Goal: Information Seeking & Learning: Learn about a topic

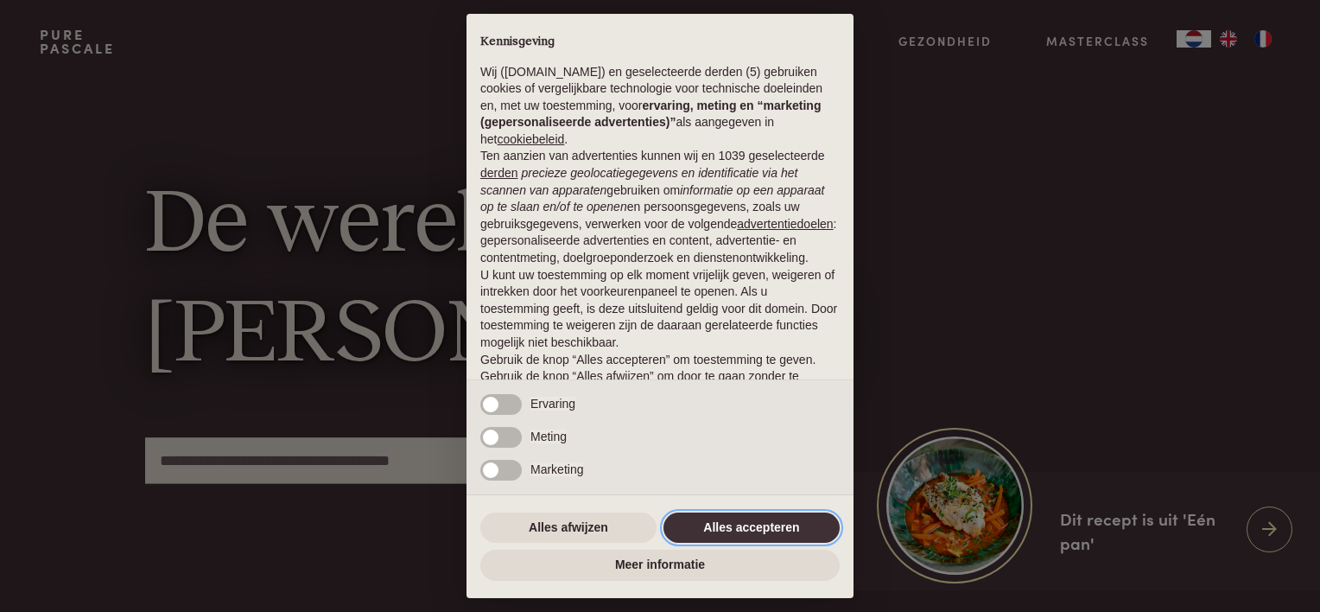
click at [733, 529] on button "Alles accepteren" at bounding box center [751, 527] width 176 height 31
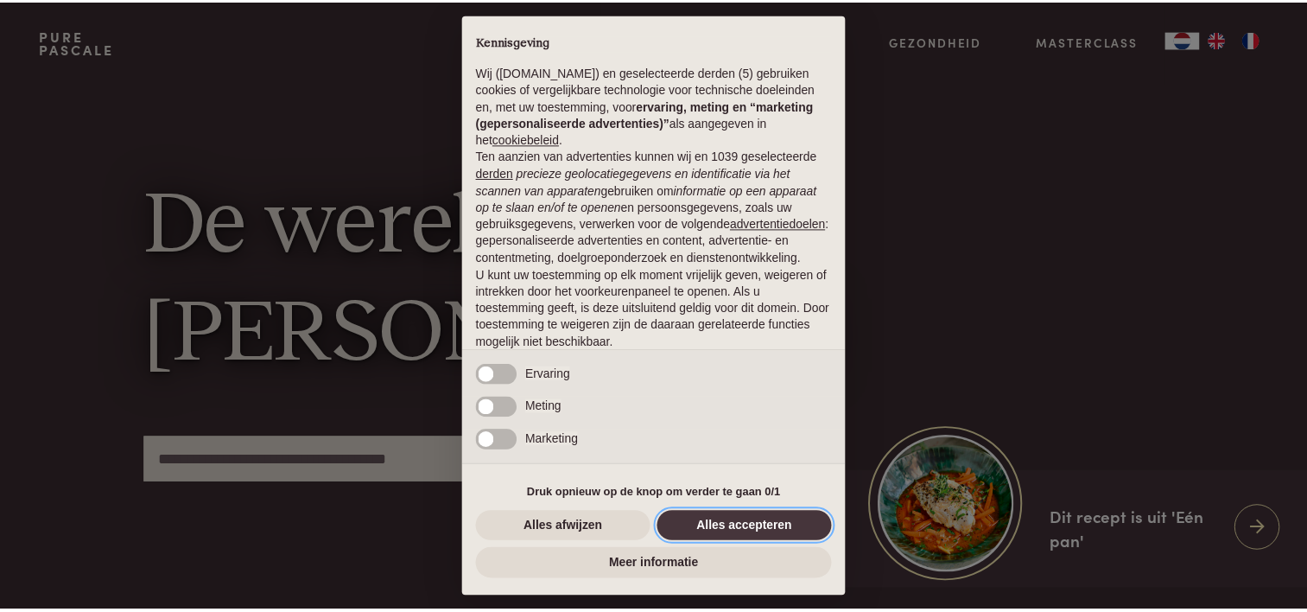
scroll to position [83, 0]
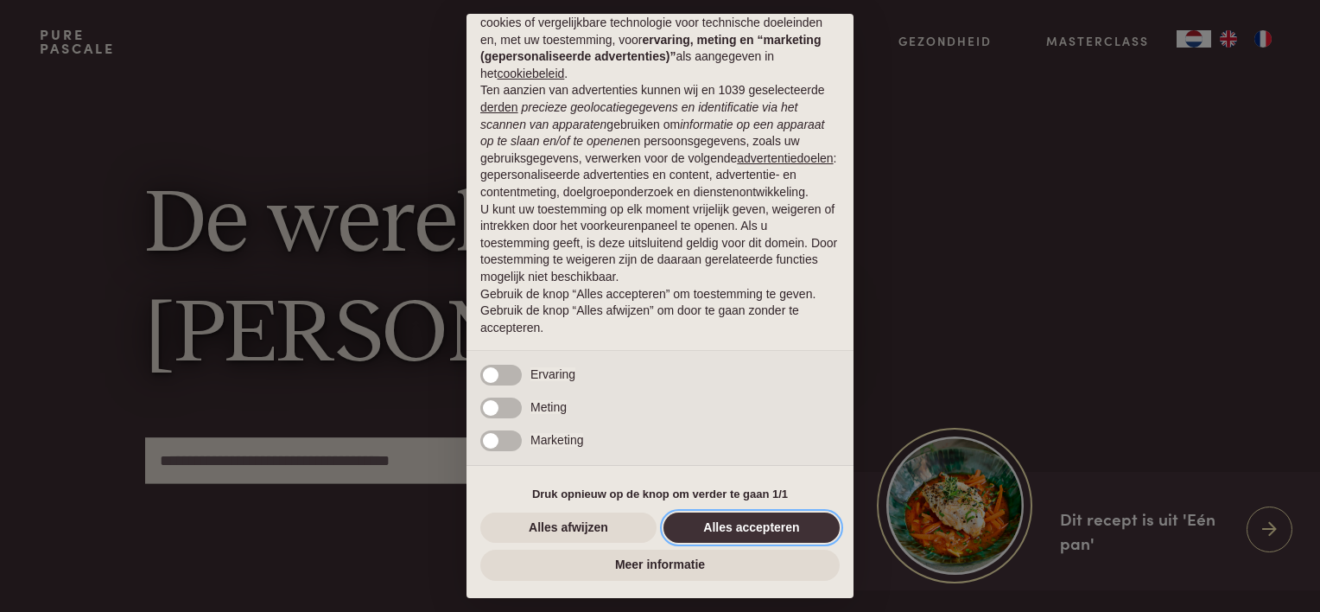
click at [724, 525] on button "Alles accepteren" at bounding box center [751, 527] width 176 height 31
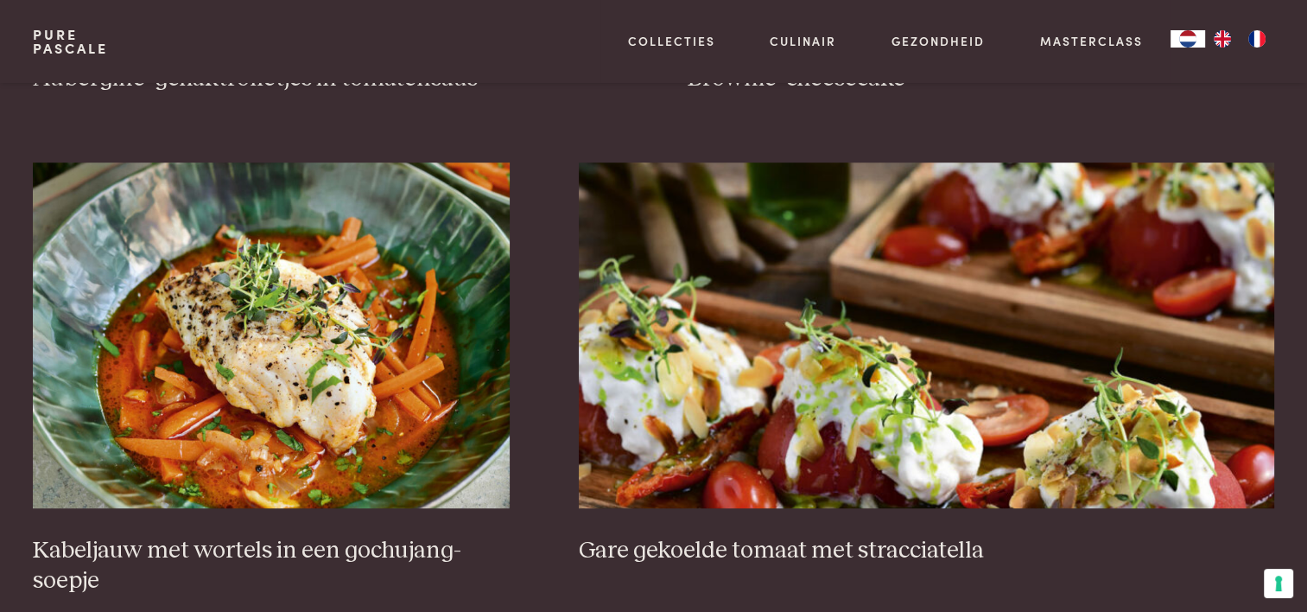
scroll to position [1123, 0]
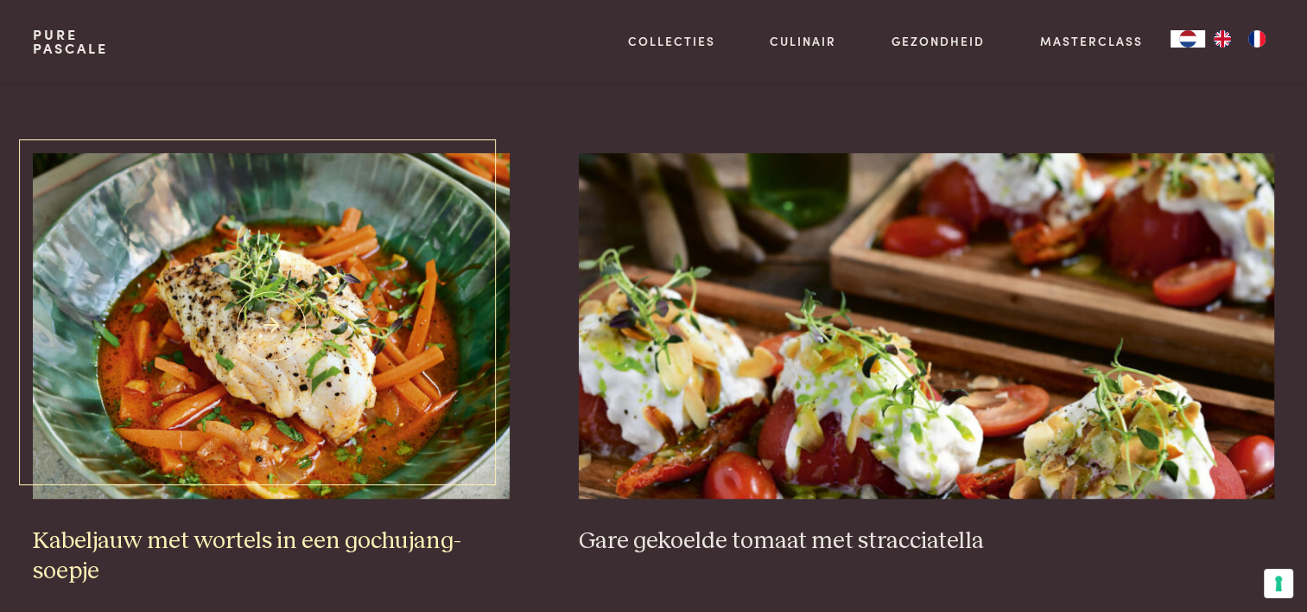
click at [294, 290] on img at bounding box center [271, 326] width 477 height 346
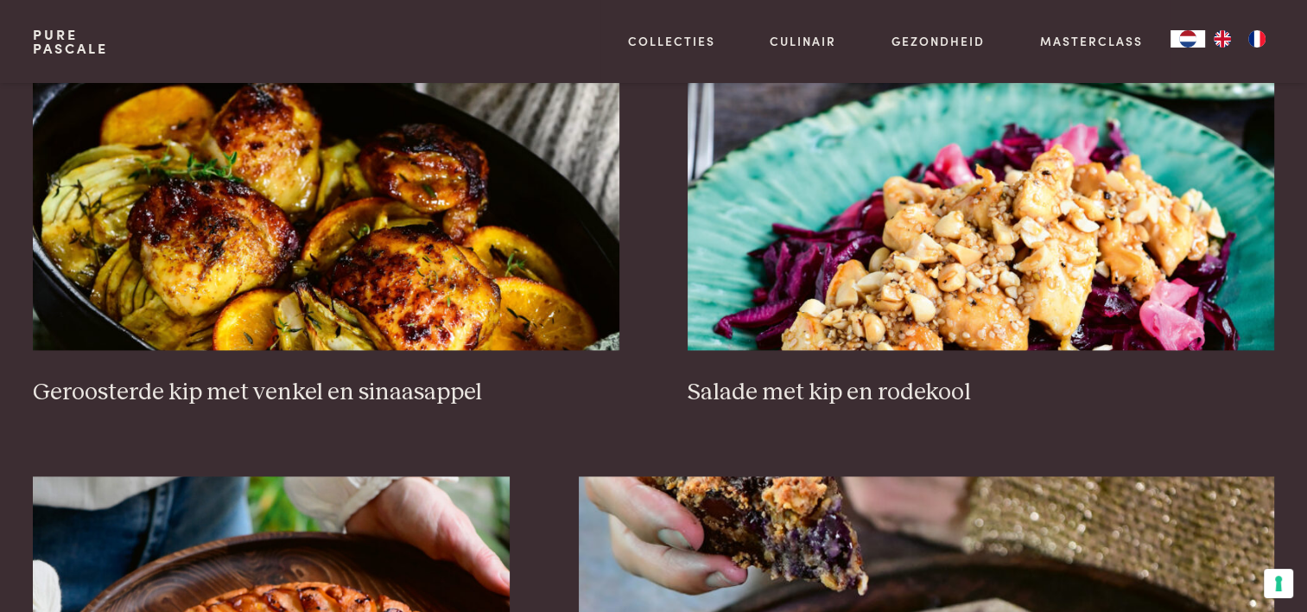
scroll to position [2262, 0]
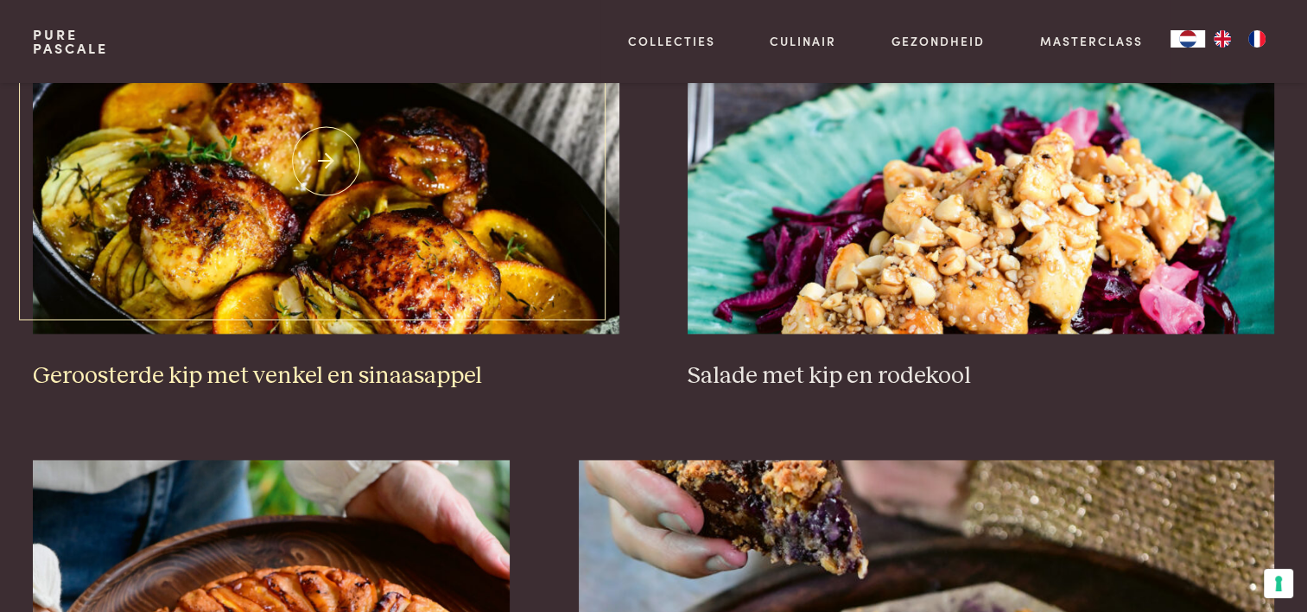
click at [373, 365] on h3 "Geroosterde kip met venkel en sinaasappel" at bounding box center [326, 376] width 586 height 30
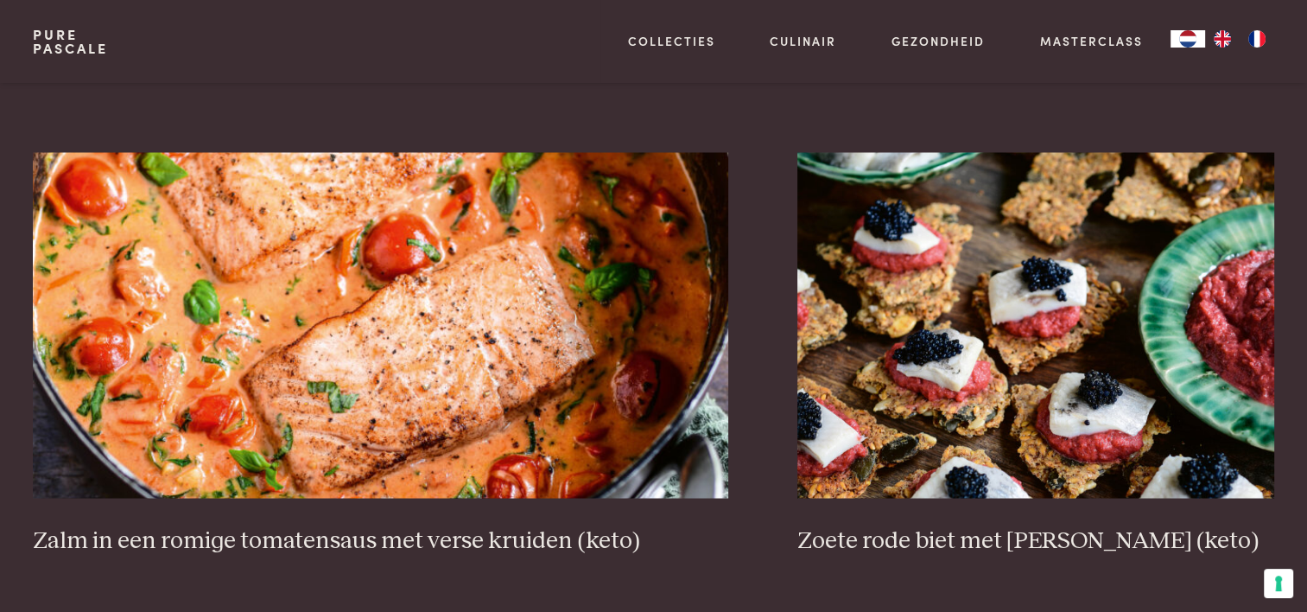
scroll to position [3120, 0]
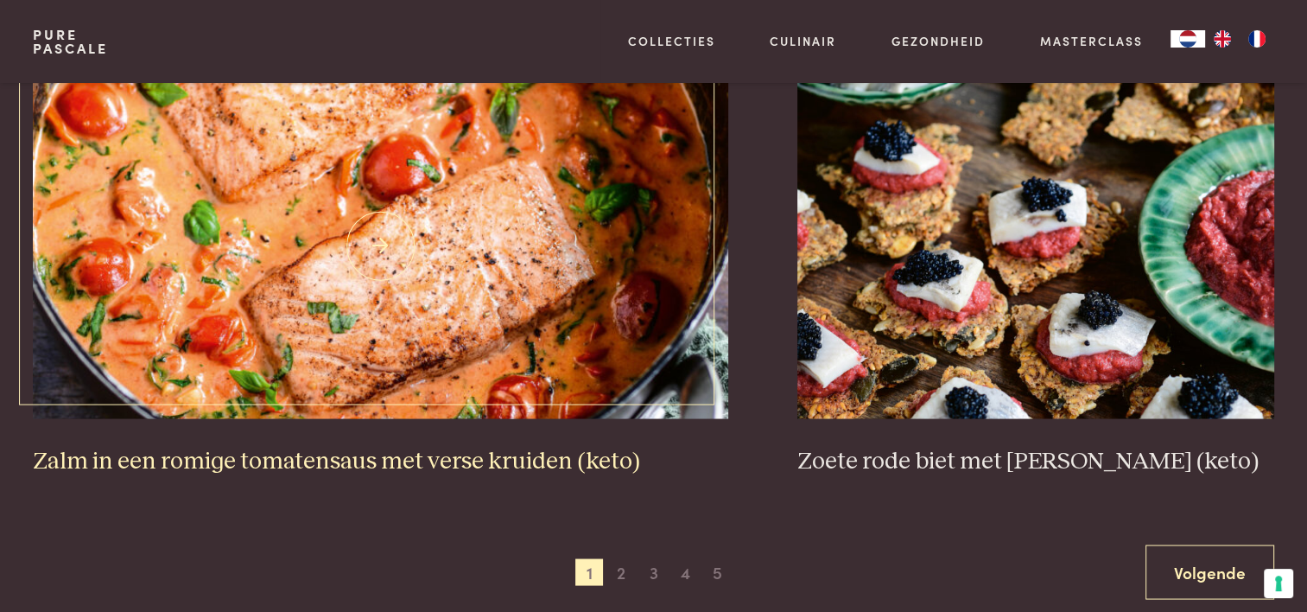
click at [428, 229] on img at bounding box center [380, 246] width 695 height 346
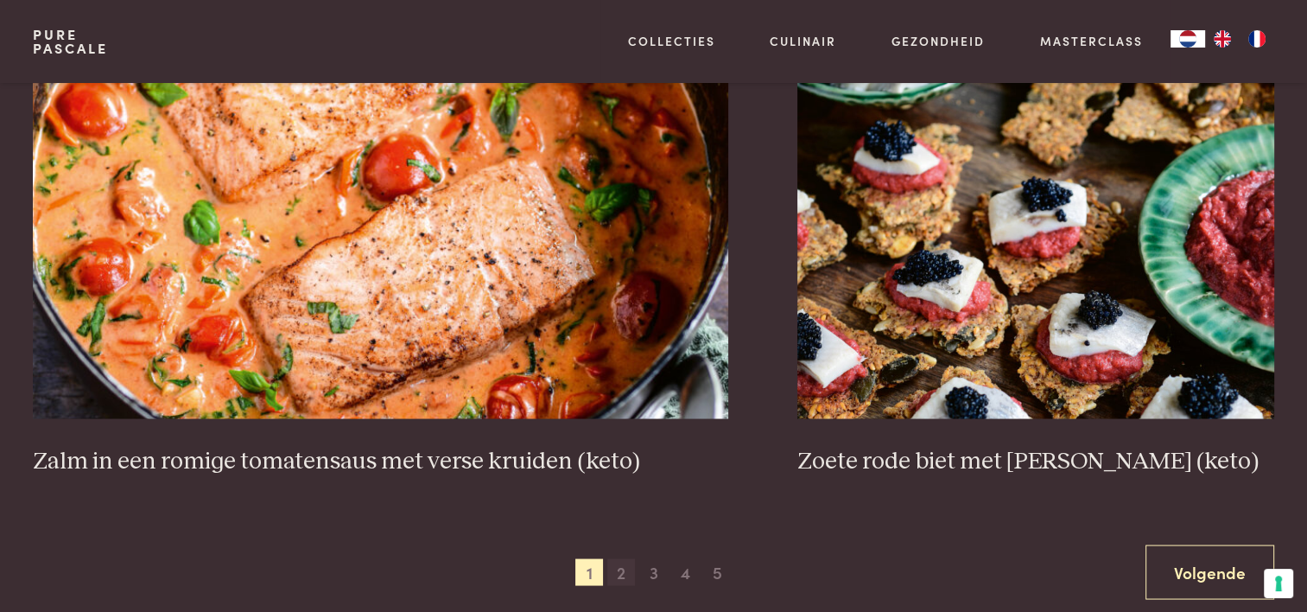
click at [621, 566] on span "2" at bounding box center [621, 572] width 28 height 28
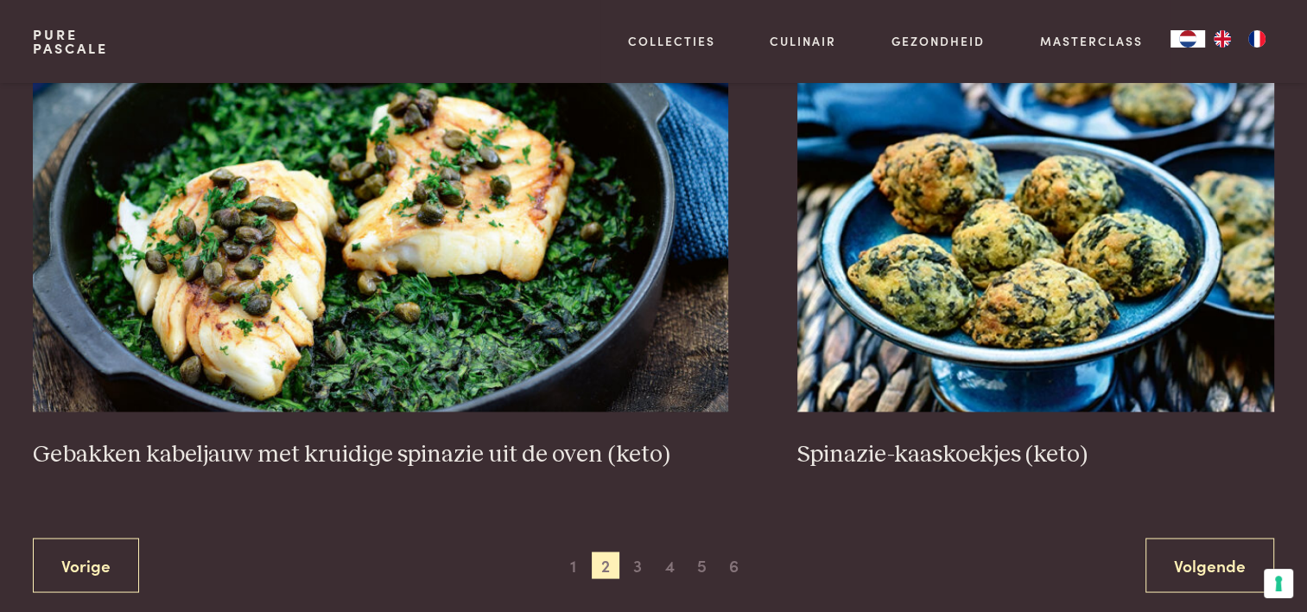
scroll to position [3162, 0]
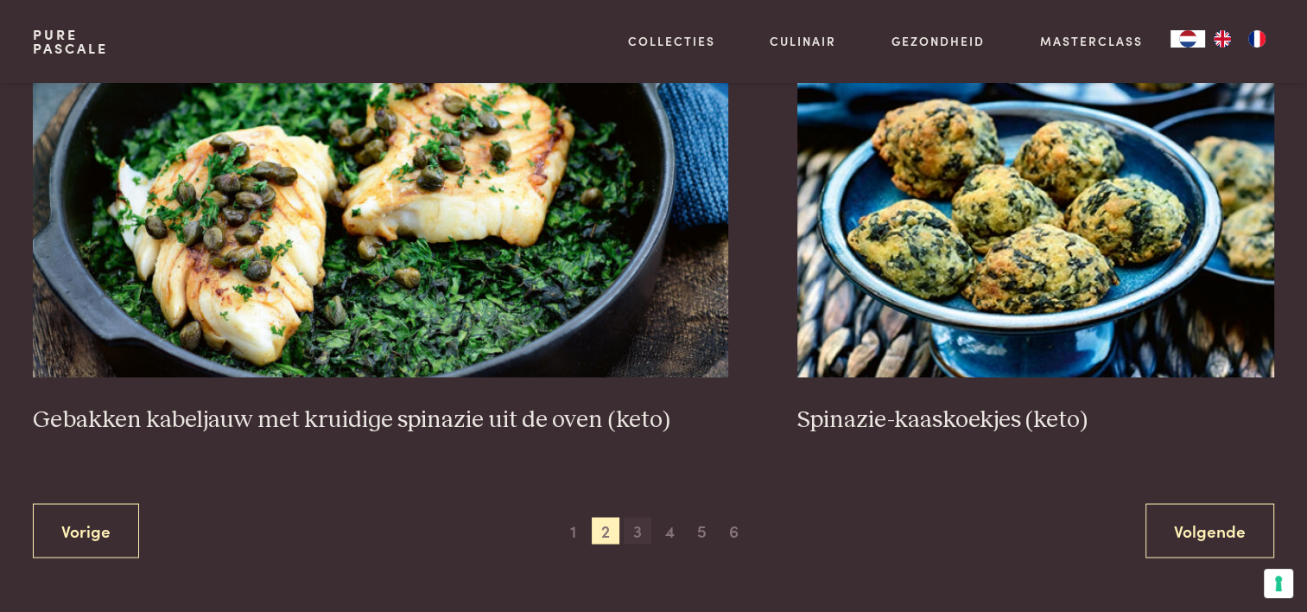
click at [637, 526] on span "3" at bounding box center [638, 531] width 28 height 28
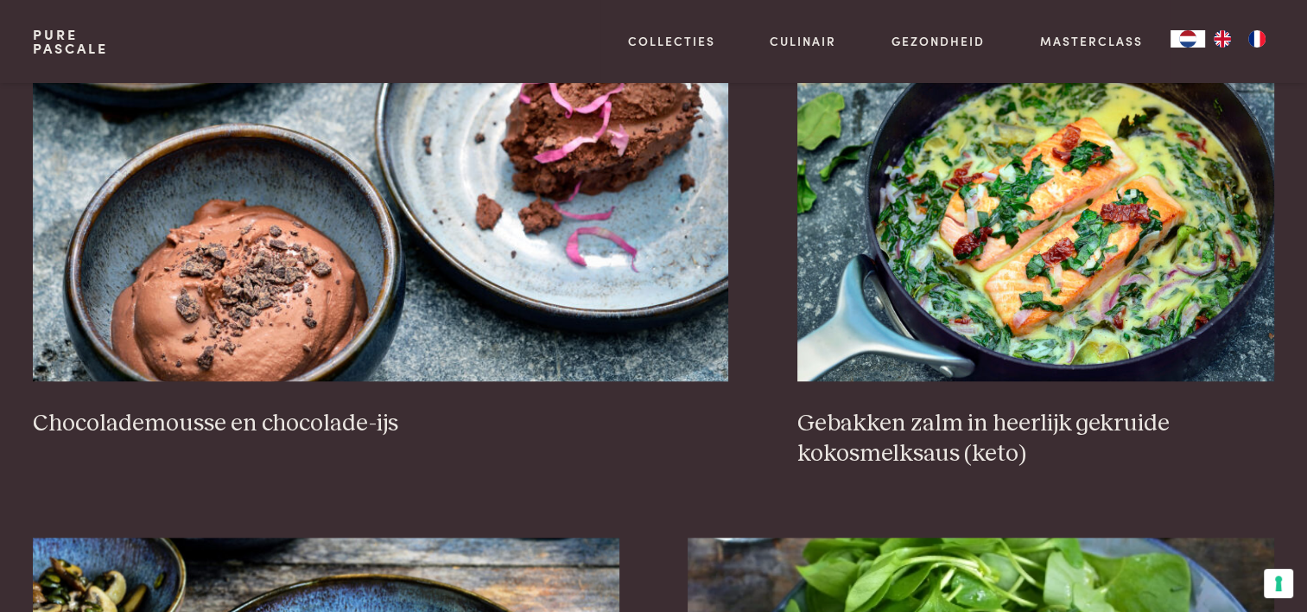
scroll to position [1817, 0]
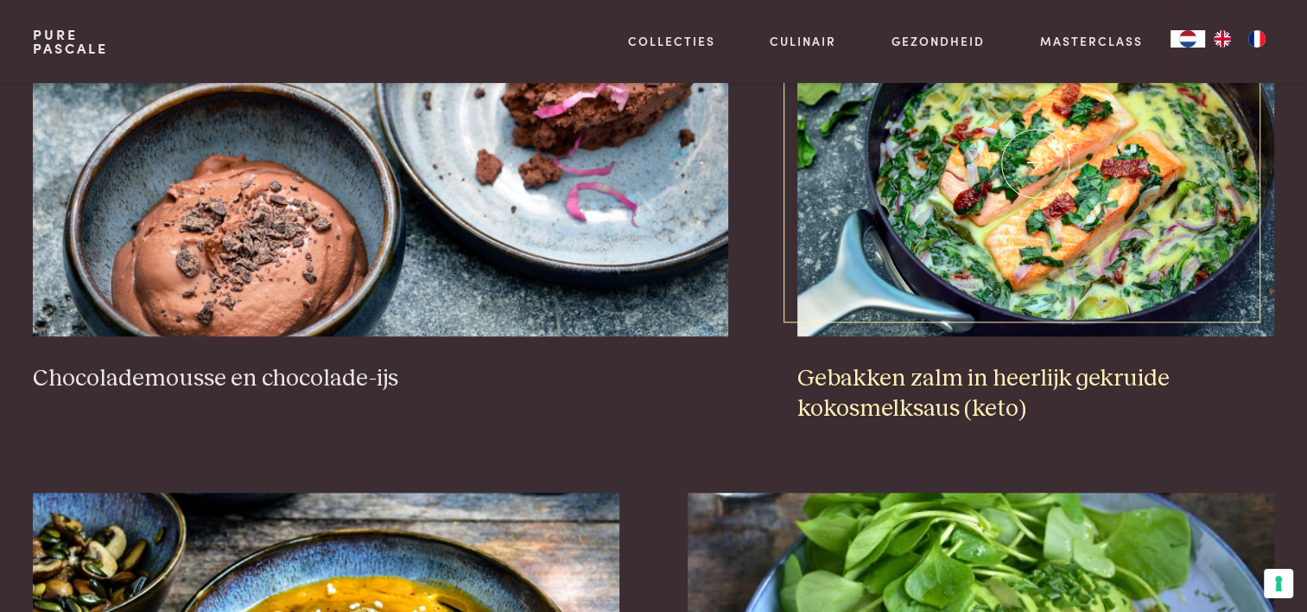
click at [1061, 200] on img at bounding box center [1035, 163] width 477 height 346
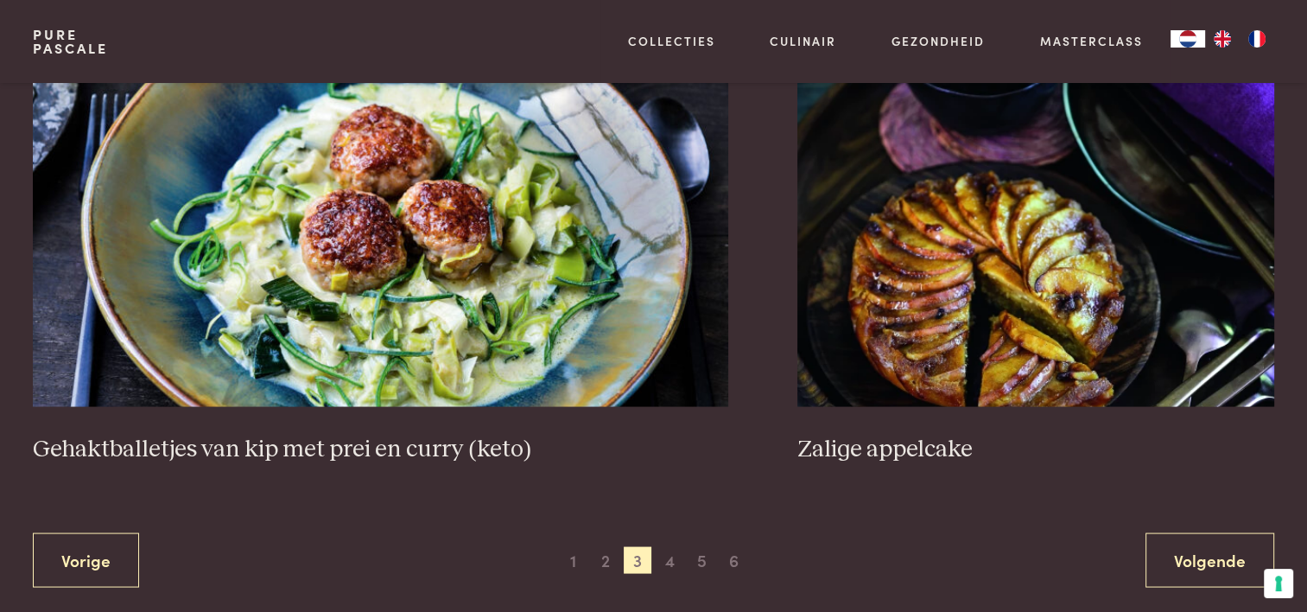
scroll to position [3210, 0]
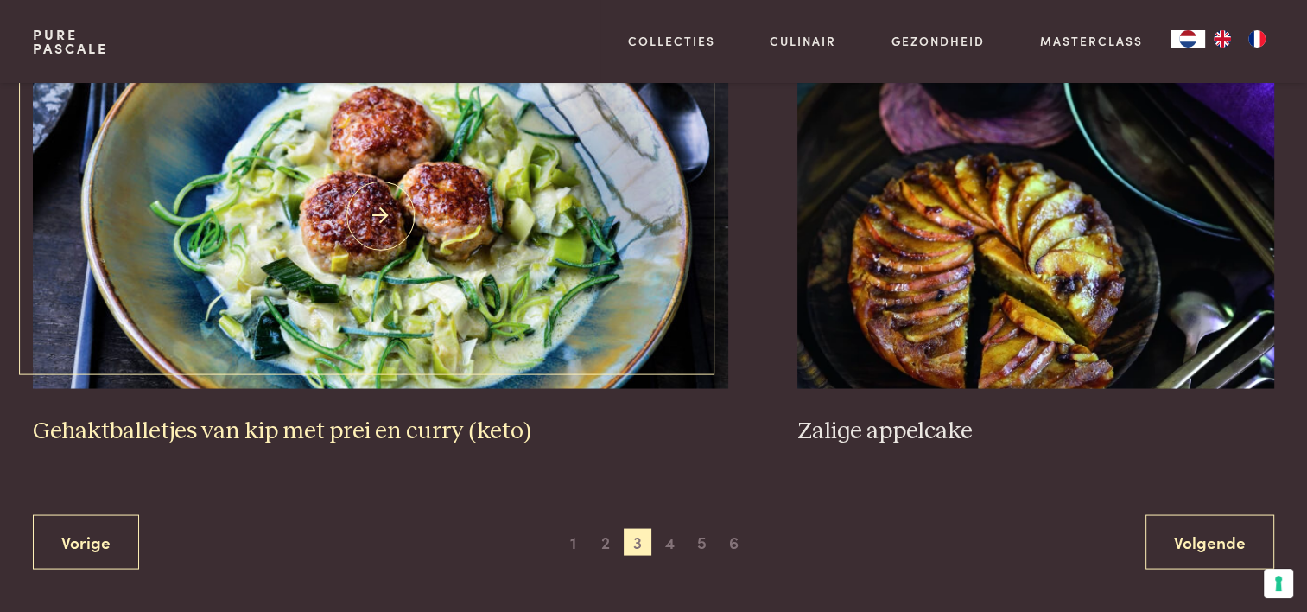
click at [476, 274] on img at bounding box center [380, 215] width 695 height 346
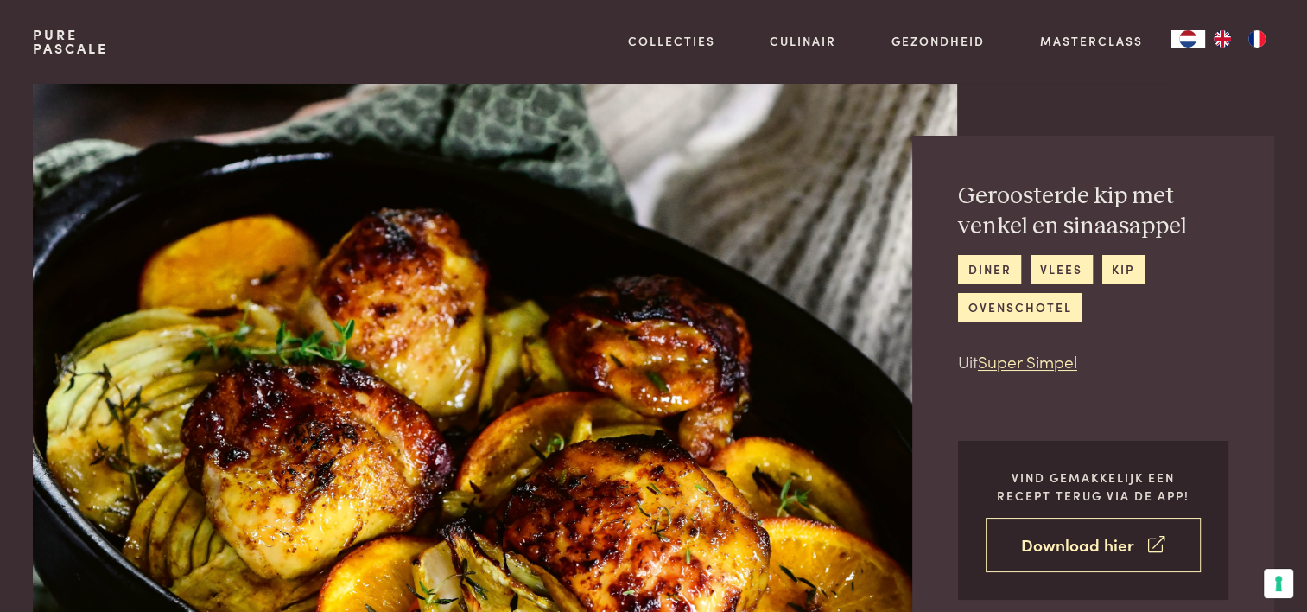
click at [1074, 546] on link "Download hier" at bounding box center [1093, 544] width 215 height 54
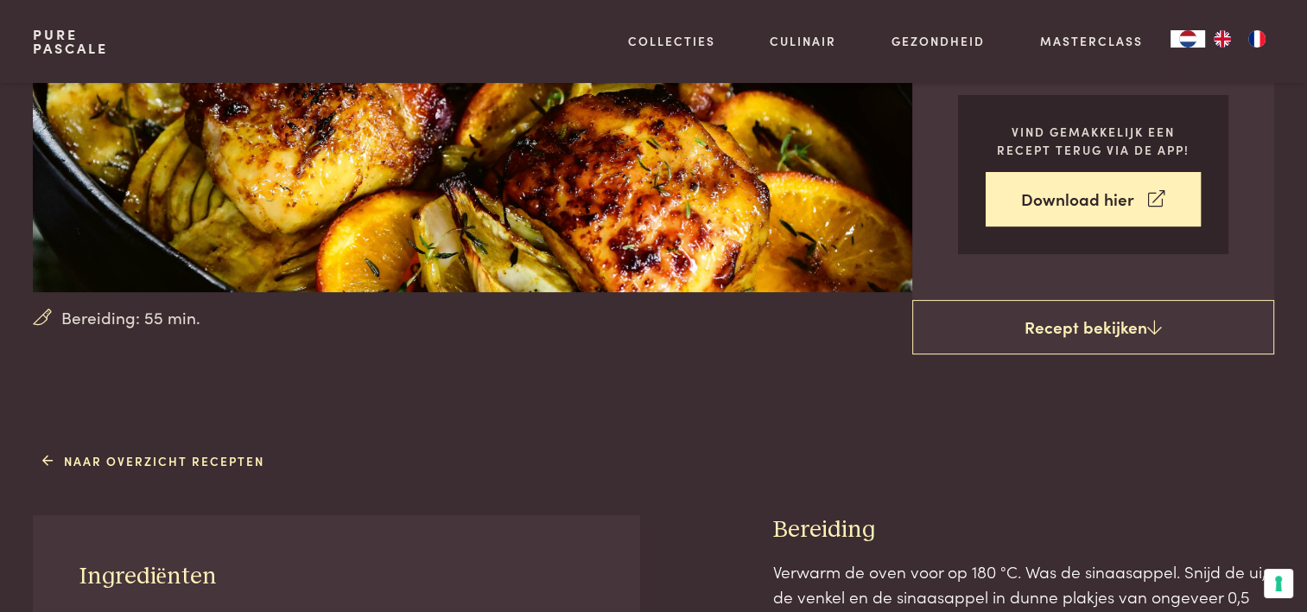
scroll to position [362, 0]
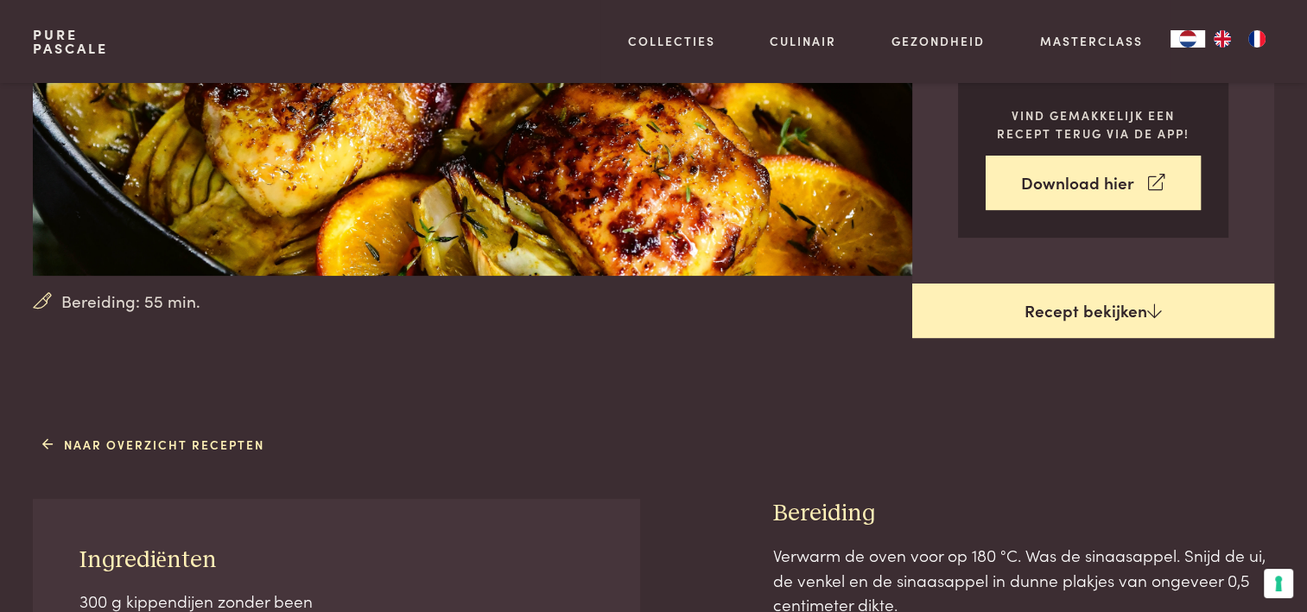
click at [1073, 317] on link "Recept bekijken" at bounding box center [1093, 310] width 362 height 55
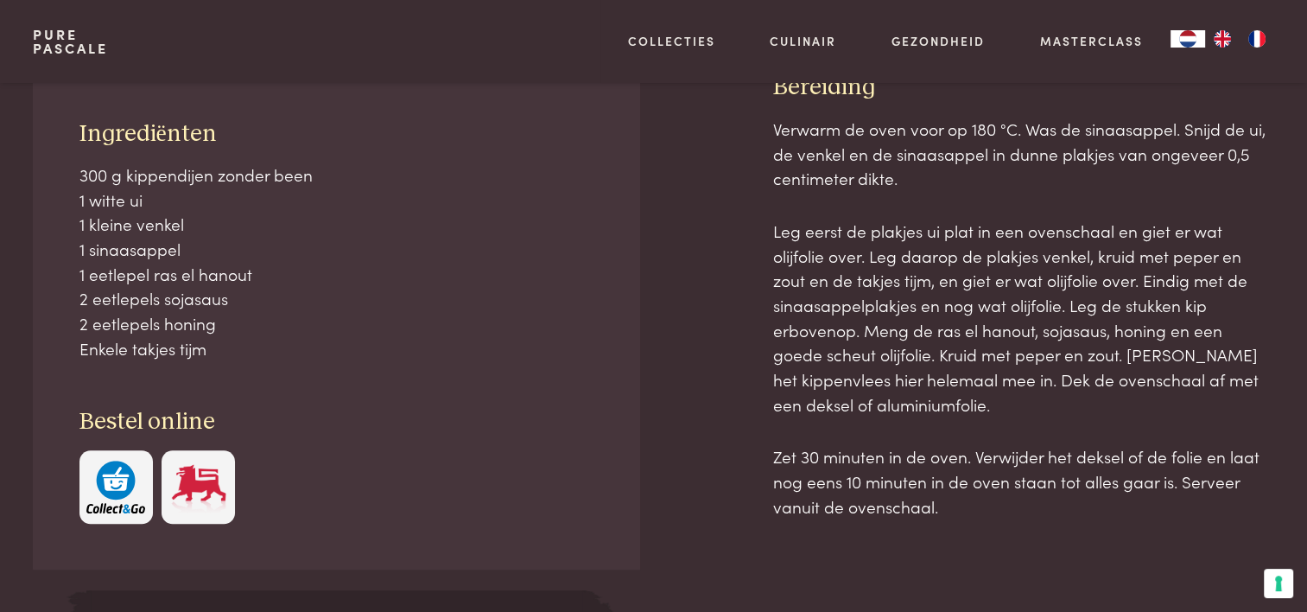
scroll to position [790, 0]
drag, startPoint x: 78, startPoint y: 169, endPoint x: 228, endPoint y: 346, distance: 231.6
click at [228, 346] on div "Ingrediënten 300 g kippendijen zonder been 1 witte ui 1 kleine venkel 1 sinaasa…" at bounding box center [336, 319] width 606 height 497
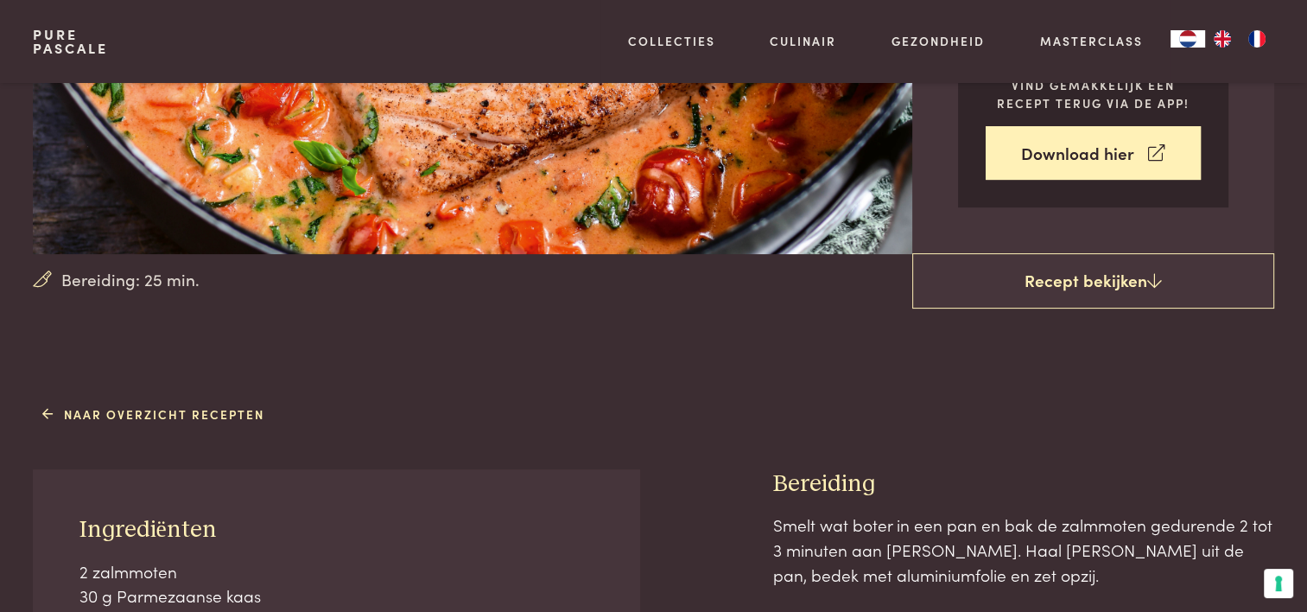
scroll to position [412, 0]
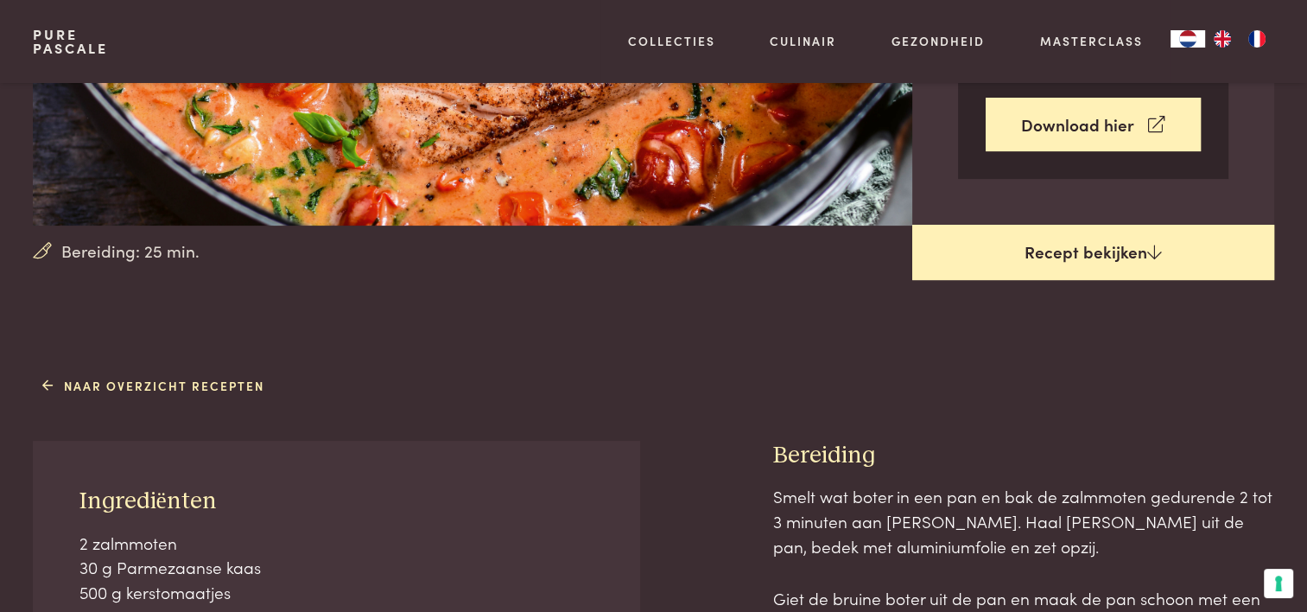
click at [1065, 247] on link "Recept bekijken" at bounding box center [1093, 252] width 362 height 55
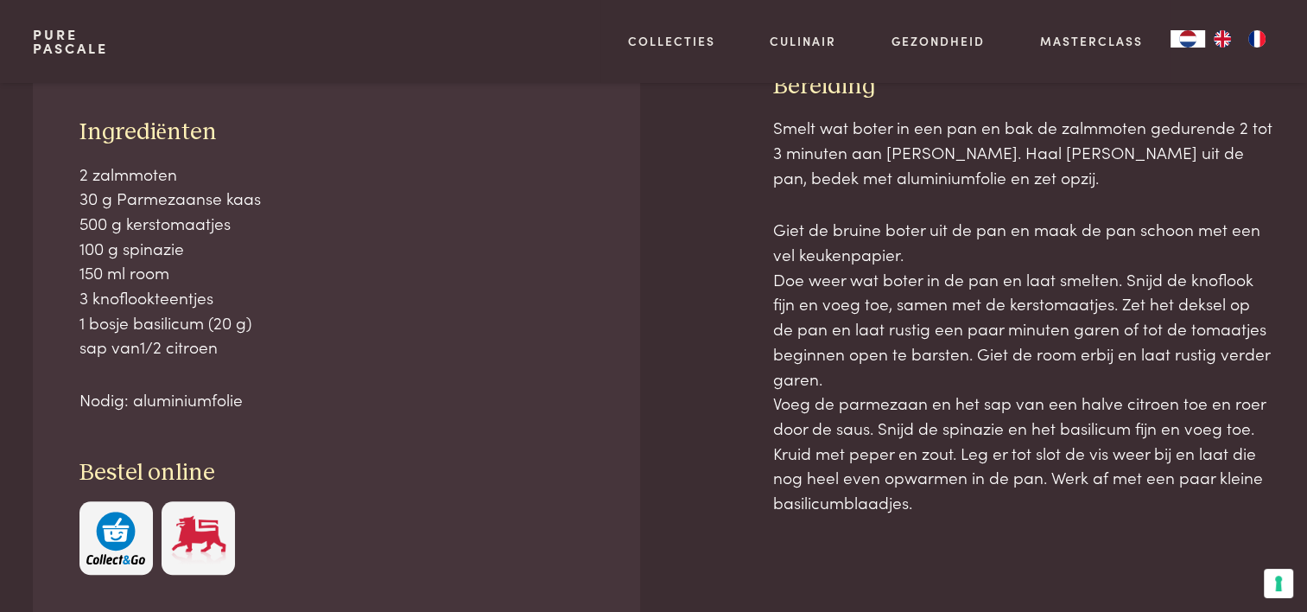
scroll to position [782, 0]
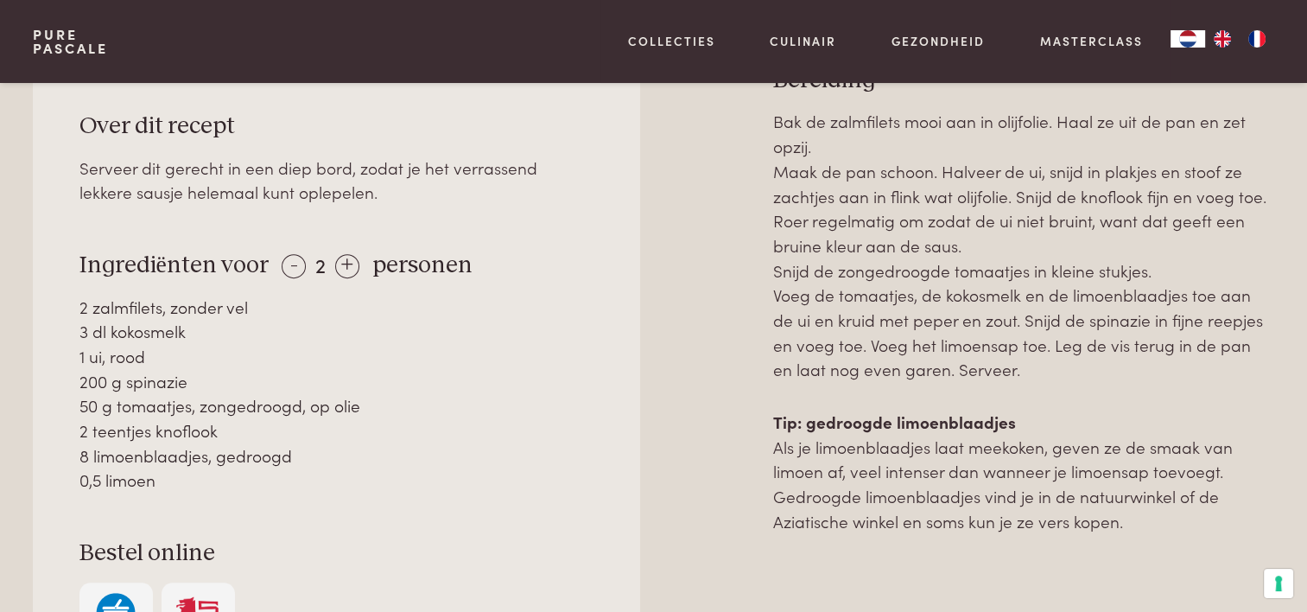
scroll to position [810, 0]
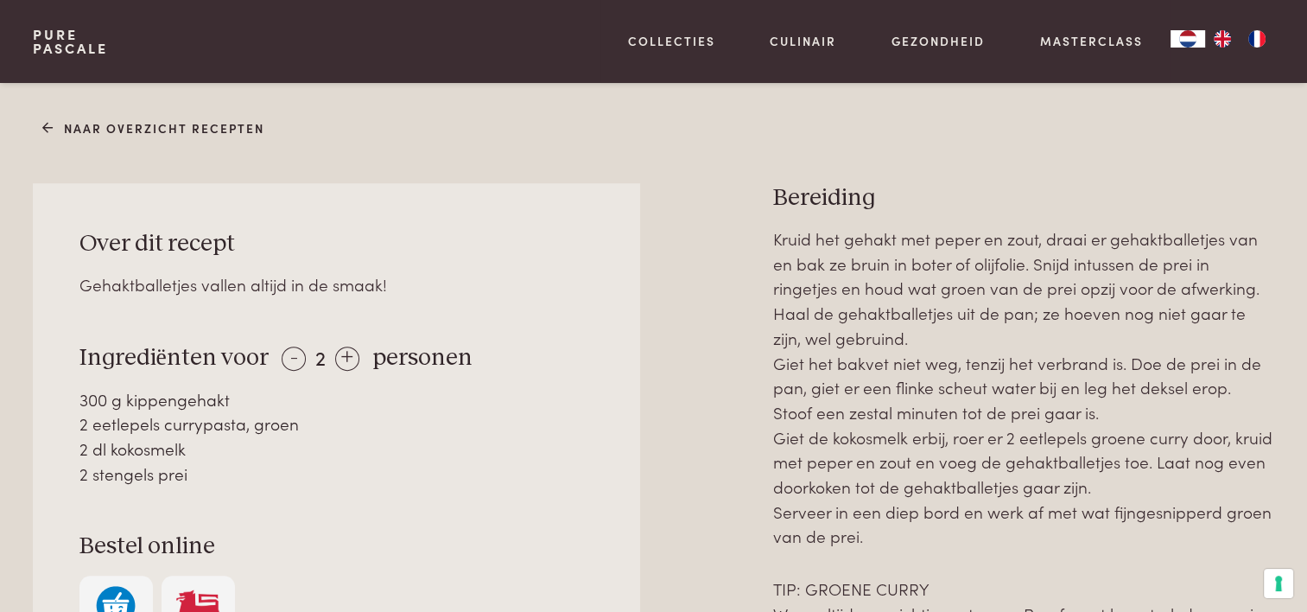
scroll to position [690, 0]
